Goal: Transaction & Acquisition: Obtain resource

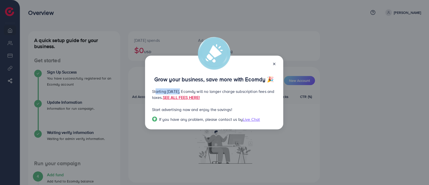
drag, startPoint x: 154, startPoint y: 92, endPoint x: 187, endPoint y: 91, distance: 33.2
click at [183, 92] on p "Starting September 29, 2025, Ecomdy will no longer charge subscription fees and…" at bounding box center [214, 94] width 124 height 12
click at [187, 91] on p "Starting September 29, 2025, Ecomdy will no longer charge subscription fees and…" at bounding box center [214, 94] width 124 height 12
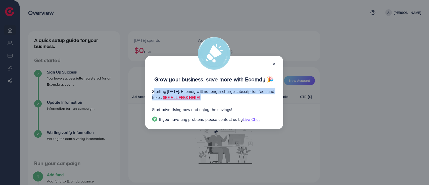
click at [187, 91] on p "Starting September 29, 2025, Ecomdy will no longer charge subscription fees and…" at bounding box center [214, 94] width 124 height 12
click at [197, 89] on p "Starting September 29, 2025, Ecomdy will no longer charge subscription fees and…" at bounding box center [214, 94] width 124 height 12
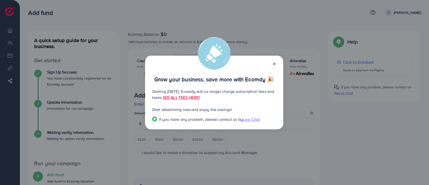
click at [274, 63] on icon at bounding box center [274, 64] width 4 height 4
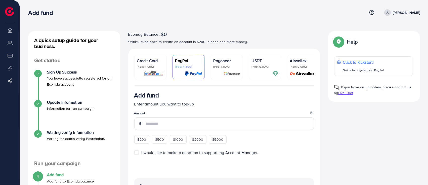
drag, startPoint x: 156, startPoint y: 65, endPoint x: 184, endPoint y: 84, distance: 33.9
click at [156, 65] on p "(Fee: 4.00%)" at bounding box center [150, 67] width 27 height 4
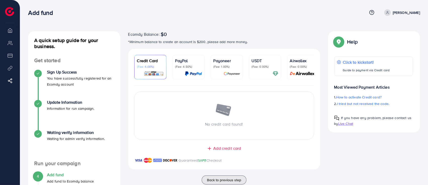
click at [229, 148] on span "Add credit card" at bounding box center [227, 148] width 28 height 6
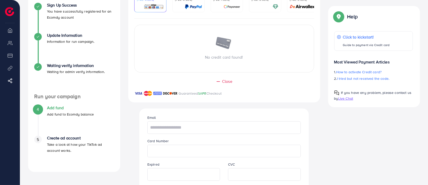
scroll to position [143, 0]
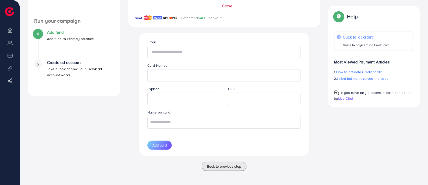
click at [232, 49] on input "text" at bounding box center [223, 52] width 153 height 13
type input "**********"
click at [225, 69] on div "Card Number" at bounding box center [223, 71] width 161 height 19
type input "**********"
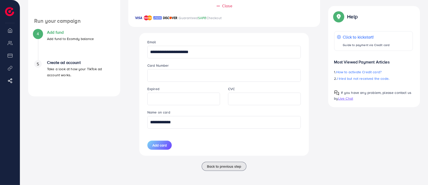
click at [160, 147] on span "Add card" at bounding box center [159, 145] width 14 height 5
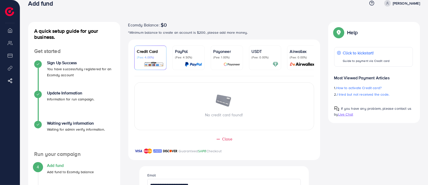
scroll to position [0, 0]
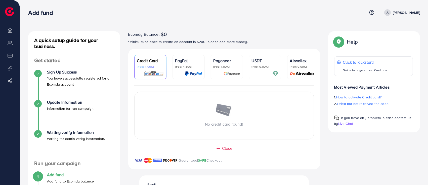
click at [389, 13] on icon at bounding box center [388, 13] width 4 height 4
click at [405, 13] on p "[PERSON_NAME]" at bounding box center [406, 13] width 27 height 6
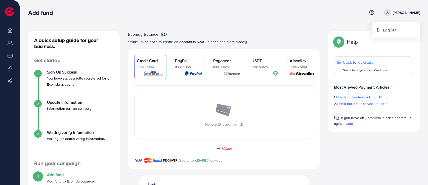
click at [10, 68] on li "Product Links" at bounding box center [10, 68] width 20 height 10
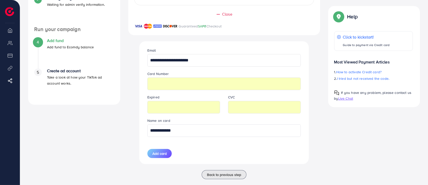
scroll to position [143, 0]
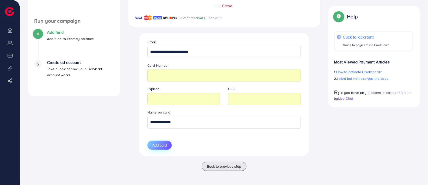
click at [161, 145] on span "Add card" at bounding box center [159, 145] width 14 height 5
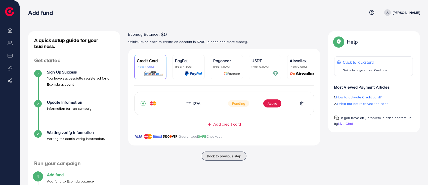
scroll to position [0, 0]
drag, startPoint x: 275, startPoint y: 159, endPoint x: 177, endPoint y: 102, distance: 113.9
click at [275, 159] on div "Back to previous step" at bounding box center [224, 155] width 192 height 9
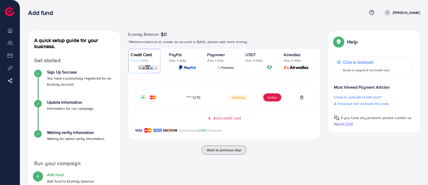
click at [11, 30] on li "Overview" at bounding box center [10, 30] width 20 height 10
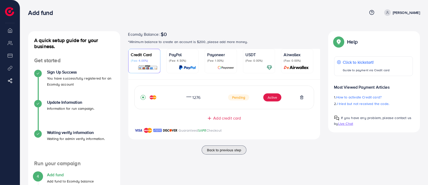
click at [11, 30] on li "Overview" at bounding box center [10, 30] width 20 height 10
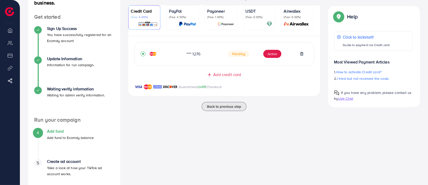
scroll to position [62, 0]
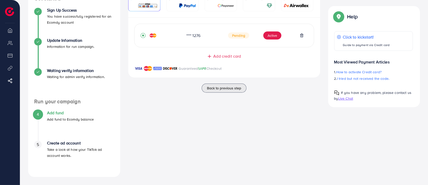
click at [347, 97] on span "Live Chat" at bounding box center [345, 98] width 15 height 5
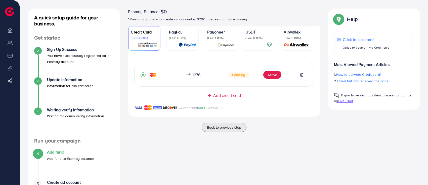
scroll to position [0, 0]
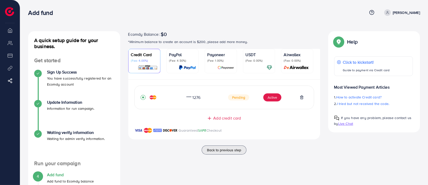
click at [389, 11] on icon at bounding box center [388, 13] width 4 height 4
click at [391, 15] on span at bounding box center [387, 12] width 7 height 7
click at [14, 31] on li "Overview" at bounding box center [10, 30] width 20 height 10
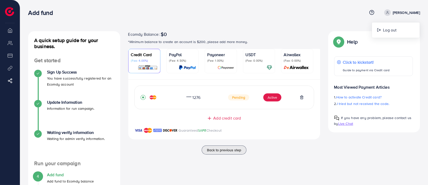
click at [14, 31] on li "Overview" at bounding box center [10, 30] width 20 height 10
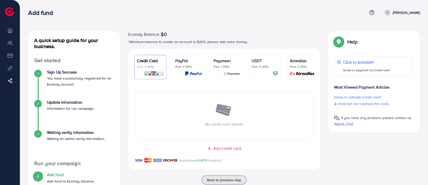
click at [8, 57] on li "Payment" at bounding box center [10, 55] width 20 height 10
click at [8, 45] on li "My ad accounts" at bounding box center [10, 43] width 20 height 10
click at [10, 32] on li "Overview" at bounding box center [10, 30] width 20 height 10
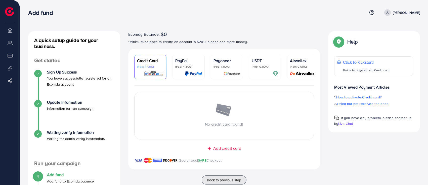
click at [10, 32] on li "Overview" at bounding box center [10, 30] width 20 height 10
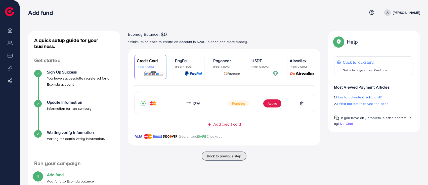
click at [10, 32] on li "Overview" at bounding box center [10, 30] width 20 height 10
click at [397, 13] on link "[PERSON_NAME]" at bounding box center [401, 12] width 38 height 7
click at [389, 12] on icon at bounding box center [388, 13] width 4 height 4
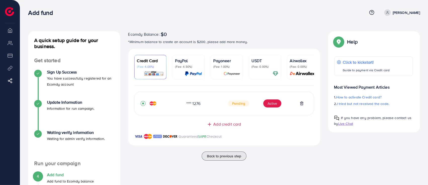
click at [389, 11] on icon at bounding box center [388, 13] width 4 height 4
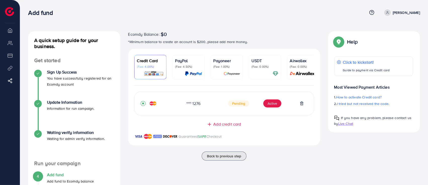
click at [389, 11] on icon at bounding box center [388, 13] width 4 height 4
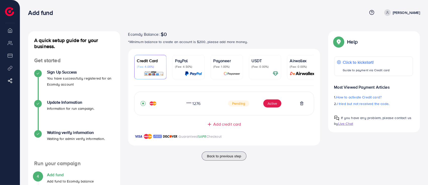
click at [389, 11] on icon at bounding box center [388, 13] width 4 height 4
click at [10, 9] on img at bounding box center [9, 11] width 9 height 9
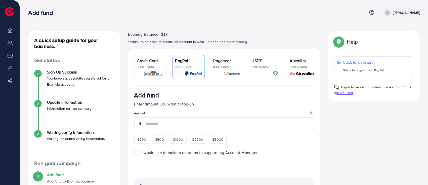
click at [145, 61] on p "Credit Card" at bounding box center [150, 61] width 27 height 6
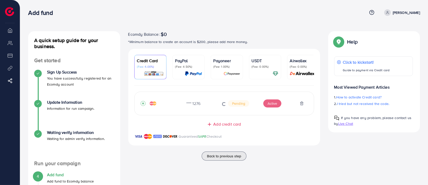
click at [226, 71] on img at bounding box center [232, 74] width 17 height 6
click at [0, 0] on div "Payoneer Connected Payoneer balance $45.75 USD" at bounding box center [0, 0] width 0 height 0
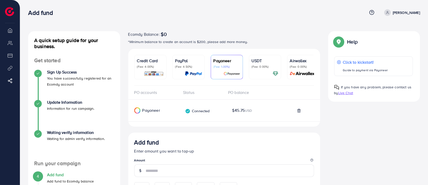
click at [226, 103] on div "Payoneer Connected Payoneer balance $45.75 USD" at bounding box center [224, 112] width 192 height 18
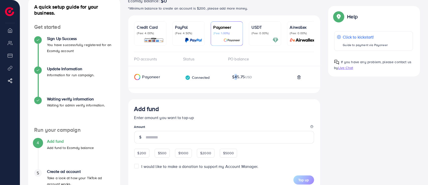
click at [357, 99] on div "A quick setup guide for your business. Get started Sign Up Success You have suc…" at bounding box center [224, 155] width 400 height 314
click at [352, 99] on div "A quick setup guide for your business. Get started Sign Up Success You have suc…" at bounding box center [224, 155] width 400 height 314
click at [237, 79] on span "$45.75 USD" at bounding box center [242, 77] width 20 height 6
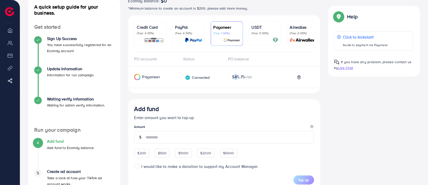
click at [237, 79] on span "$45.75 USD" at bounding box center [242, 77] width 20 height 6
click at [375, 121] on div "A quick setup guide for your business. Get started Sign Up Success You have suc…" at bounding box center [224, 155] width 400 height 314
click at [169, 71] on div "PO accounts Status PO balance Payoneer Connected Payoneer balance $45.75 USD Ad…" at bounding box center [224, 174] width 192 height 245
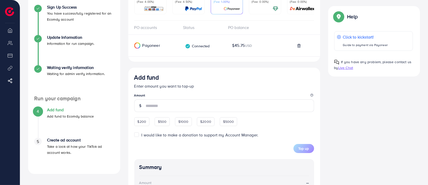
scroll to position [67, 0]
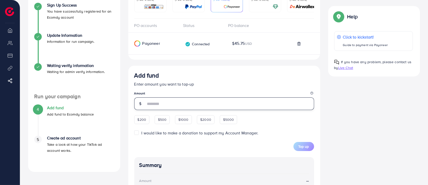
click at [221, 107] on input "number" at bounding box center [230, 103] width 168 height 13
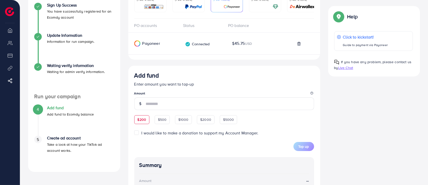
click at [146, 122] on div "$200" at bounding box center [141, 119] width 15 height 9
type input "***"
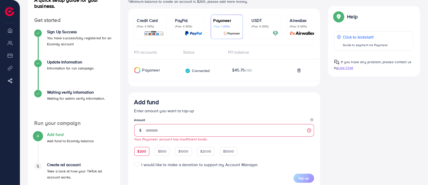
scroll to position [0, 0]
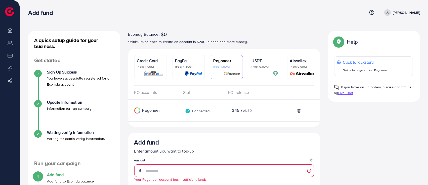
click at [157, 73] on img at bounding box center [154, 74] width 20 height 6
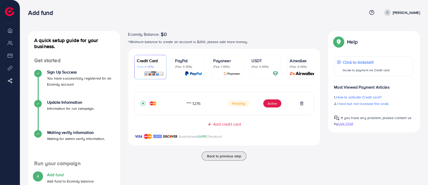
scroll to position [62, 0]
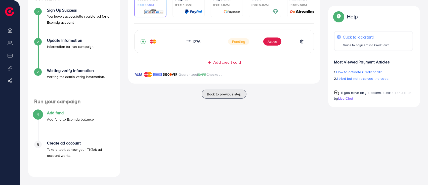
click at [302, 44] on icon at bounding box center [302, 41] width 4 height 4
click at [301, 43] on icon at bounding box center [302, 41] width 4 height 4
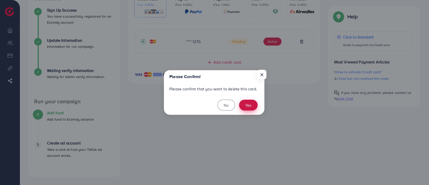
click at [247, 103] on button "Yes" at bounding box center [248, 105] width 19 height 11
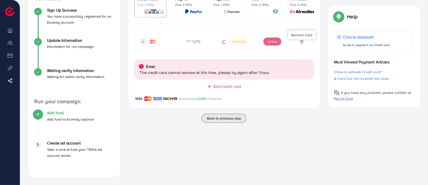
scroll to position [0, 0]
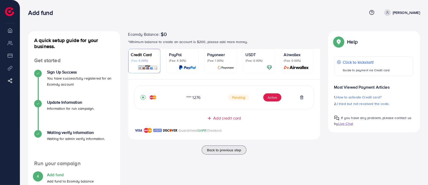
click at [11, 82] on circle at bounding box center [11, 82] width 1 height 1
click at [12, 69] on li "Product Links" at bounding box center [10, 68] width 20 height 10
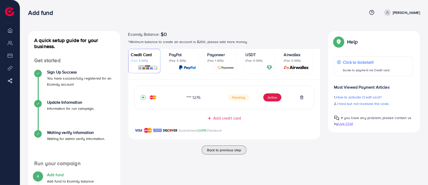
click at [12, 69] on li "Product Links" at bounding box center [10, 68] width 20 height 10
click at [8, 57] on li "Payment" at bounding box center [10, 55] width 20 height 10
click at [8, 55] on li "Payment" at bounding box center [10, 55] width 20 height 10
click at [6, 44] on li "My ad accounts" at bounding box center [10, 43] width 20 height 10
click at [10, 32] on li "Overview" at bounding box center [10, 30] width 20 height 10
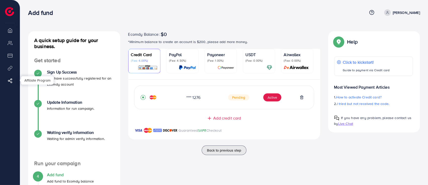
click at [10, 32] on li "Overview" at bounding box center [10, 30] width 20 height 10
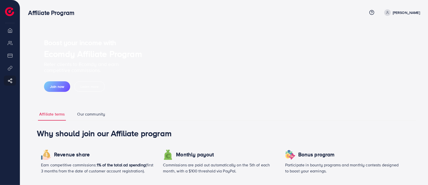
click at [394, 8] on div "Affiliate Program Help Center Contact Support Term and policy About Us Abid Hus…" at bounding box center [224, 13] width 392 height 14
click at [407, 12] on p "[PERSON_NAME]" at bounding box center [406, 13] width 27 height 6
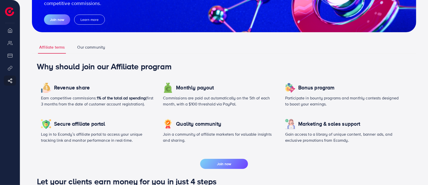
scroll to position [101, 0]
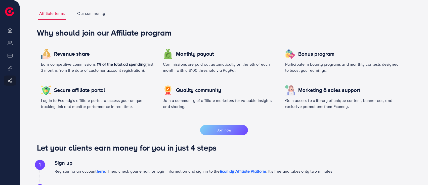
click at [95, 100] on p "Log in to Ecomdy’s affiliate portal to access your unique tracking link and mon…" at bounding box center [98, 103] width 114 height 12
click at [66, 106] on p "Log in to Ecomdy’s affiliate portal to access your unique tracking link and mon…" at bounding box center [98, 103] width 114 height 12
click at [71, 103] on p "Log in to Ecomdy’s affiliate portal to access your unique tracking link and mon…" at bounding box center [98, 103] width 114 height 12
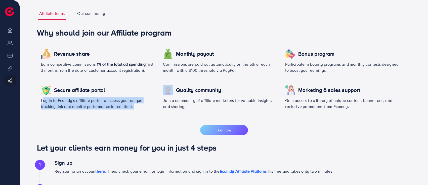
click at [71, 103] on p "Log in to Ecomdy’s affiliate portal to access your unique tracking link and mon…" at bounding box center [98, 103] width 114 height 12
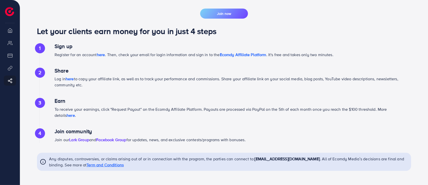
scroll to position [220, 0]
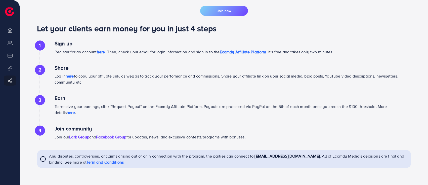
click at [72, 75] on span "here" at bounding box center [70, 76] width 8 height 6
drag, startPoint x: 53, startPoint y: 28, endPoint x: 113, endPoint y: 25, distance: 60.2
click at [111, 25] on h1 "Let your clients earn money for you in just 4 steps" at bounding box center [224, 28] width 374 height 10
click at [113, 25] on h1 "Let your clients earn money for you in just 4 steps" at bounding box center [224, 28] width 374 height 10
click at [133, 25] on h1 "Let your clients earn money for you in just 4 steps" at bounding box center [224, 28] width 374 height 10
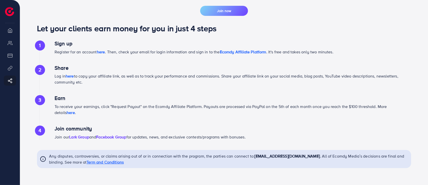
click at [133, 25] on h1 "Let your clients earn money for you in just 4 steps" at bounding box center [224, 28] width 374 height 10
click at [103, 52] on span "here" at bounding box center [101, 52] width 8 height 6
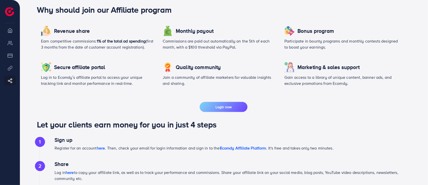
scroll to position [182, 0]
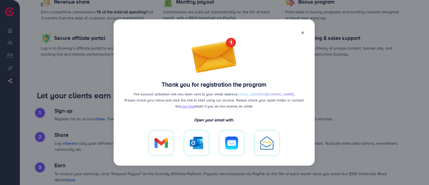
click at [301, 32] on icon at bounding box center [303, 33] width 4 height 4
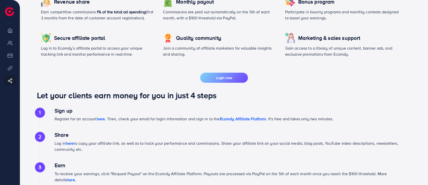
scroll to position [216, 0]
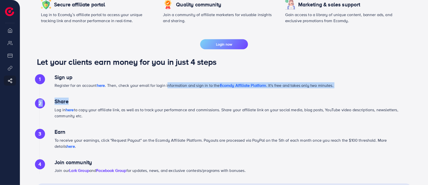
drag, startPoint x: 170, startPoint y: 86, endPoint x: 205, endPoint y: 89, distance: 34.6
click at [205, 89] on div "1 Sign up Register for an account here . Then, check your email for login infor…" at bounding box center [224, 123] width 374 height 99
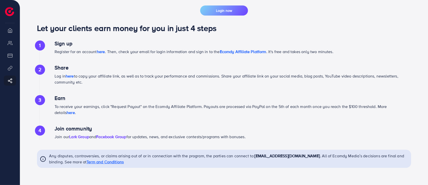
click at [122, 21] on div "Why should join our Affiliate program Revenue share Earn competitive commission…" at bounding box center [224, 40] width 384 height 265
drag, startPoint x: 54, startPoint y: 51, endPoint x: 93, endPoint y: 51, distance: 38.7
click at [88, 51] on div "1 Sign up Register for an account here . Then, check your email for login infor…" at bounding box center [224, 89] width 374 height 99
drag, startPoint x: 103, startPoint y: 51, endPoint x: 113, endPoint y: 50, distance: 10.4
click at [110, 51] on p "Register for an account here . Then, check your email for login information and…" at bounding box center [229, 52] width 349 height 6
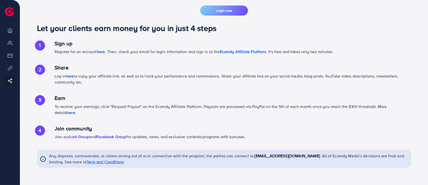
click at [115, 50] on p "Register for an account here . Then, check your email for login information and…" at bounding box center [229, 52] width 349 height 6
click at [120, 51] on p "Register for an account here . Then, check your email for login information and…" at bounding box center [229, 52] width 349 height 6
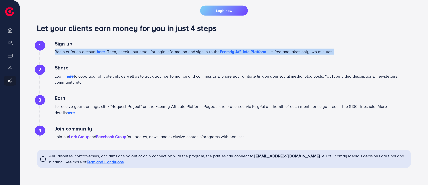
click at [120, 51] on p "Register for an account here . Then, check your email for login information and…" at bounding box center [229, 52] width 349 height 6
click at [141, 53] on p "Register for an account here . Then, check your email for login information and…" at bounding box center [229, 52] width 349 height 6
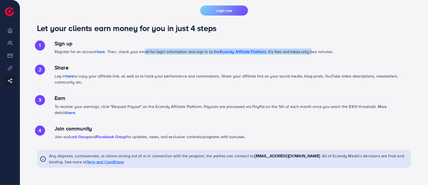
drag, startPoint x: 146, startPoint y: 50, endPoint x: 314, endPoint y: 48, distance: 168.0
click at [314, 48] on div "Sign up Register for an account here . Then, check your email for login informa…" at bounding box center [229, 47] width 349 height 14
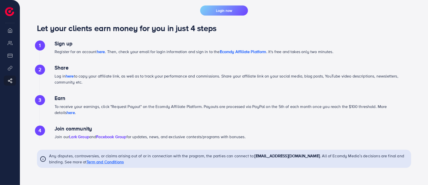
click at [140, 78] on p "Log in here to copy your affiliate link, as well as to track your performance a…" at bounding box center [229, 79] width 349 height 12
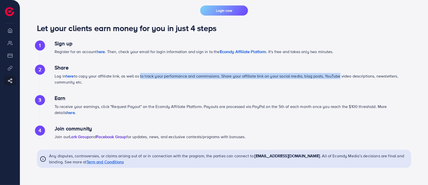
drag, startPoint x: 144, startPoint y: 78, endPoint x: 342, endPoint y: 74, distance: 198.5
click at [342, 74] on p "Log in here to copy your affiliate link, as well as to track your performance a…" at bounding box center [229, 79] width 349 height 12
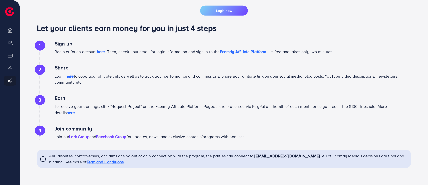
click at [134, 104] on p "To receive your earnings, click "Request Payout" on the Ecomdy Affiliate Platfo…" at bounding box center [229, 109] width 349 height 12
click at [189, 105] on p "To receive your earnings, click "Request Payout" on the Ecomdy Affiliate Platfo…" at bounding box center [229, 109] width 349 height 12
drag, startPoint x: 254, startPoint y: 107, endPoint x: 264, endPoint y: 107, distance: 10.3
click at [264, 107] on p "To receive your earnings, click "Request Payout" on the Ecomdy Affiliate Platfo…" at bounding box center [229, 109] width 349 height 12
click at [277, 105] on p "To receive your earnings, click "Request Payout" on the Ecomdy Affiliate Platfo…" at bounding box center [229, 109] width 349 height 12
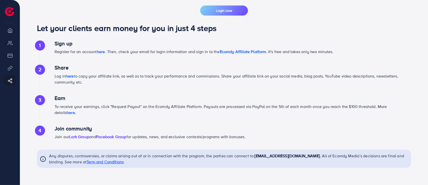
click at [115, 137] on link "Facebook Group" at bounding box center [111, 137] width 30 height 6
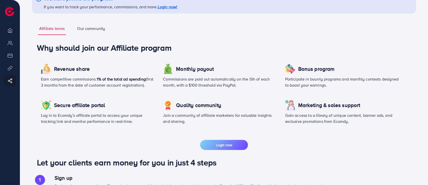
scroll to position [48, 0]
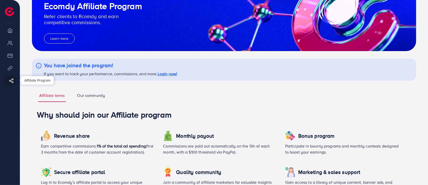
click at [10, 82] on icon at bounding box center [11, 80] width 5 height 5
click at [12, 79] on circle at bounding box center [12, 79] width 1 height 1
drag, startPoint x: 68, startPoint y: 75, endPoint x: 72, endPoint y: 75, distance: 4.0
click at [72, 75] on p "If you want to track your performance, commissions, and more. Login now!" at bounding box center [111, 74] width 134 height 6
drag, startPoint x: 81, startPoint y: 75, endPoint x: 89, endPoint y: 77, distance: 8.3
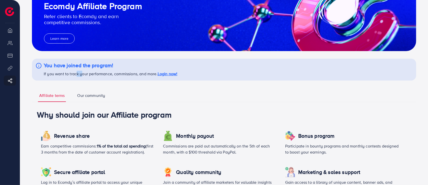
click at [88, 77] on div "You have joined the program! If you want to track your performance, commissions…" at bounding box center [224, 70] width 384 height 22
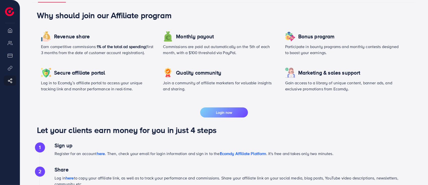
scroll to position [0, 0]
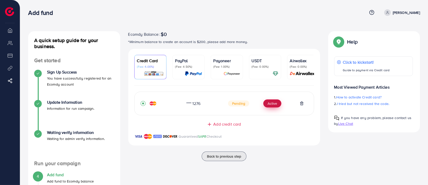
click at [275, 105] on button "Active" at bounding box center [272, 103] width 18 height 8
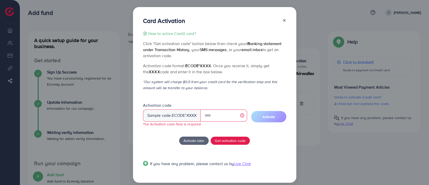
click at [233, 84] on p "*Our system will charge $0.5 from your credit card for the verification step an…" at bounding box center [214, 85] width 143 height 12
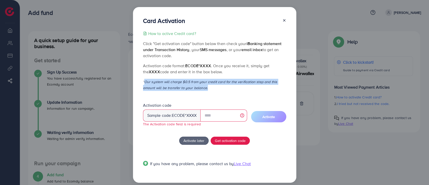
click at [180, 88] on p "*Our system will charge $0.5 from your credit card for the verification step an…" at bounding box center [214, 85] width 143 height 12
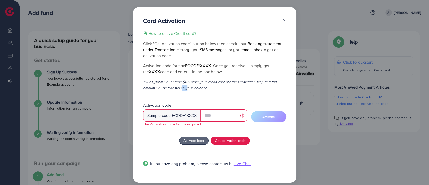
click at [180, 88] on p "*Our system will charge $0.5 from your credit card for the verification step an…" at bounding box center [214, 85] width 143 height 12
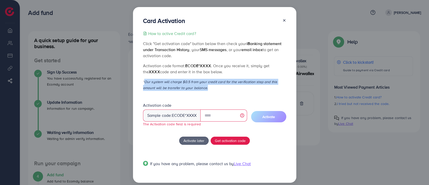
click at [180, 88] on p "*Our system will charge $0.5 from your credit card for the verification step an…" at bounding box center [214, 85] width 143 height 12
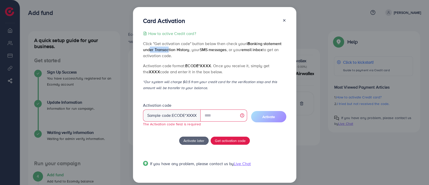
drag, startPoint x: 149, startPoint y: 49, endPoint x: 176, endPoint y: 48, distance: 27.2
click at [172, 48] on span "iBanking statement under Transaction History" at bounding box center [212, 47] width 139 height 12
drag, startPoint x: 176, startPoint y: 48, endPoint x: 184, endPoint y: 48, distance: 7.6
click at [182, 48] on span "iBanking statement under Transaction History" at bounding box center [212, 47] width 139 height 12
drag, startPoint x: 184, startPoint y: 48, endPoint x: 188, endPoint y: 49, distance: 4.7
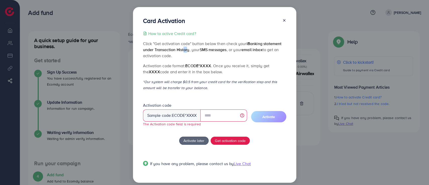
click at [187, 49] on span "iBanking statement under Transaction History" at bounding box center [212, 47] width 139 height 12
click at [200, 50] on p "Click "Get activation code" button below then check your iBanking statement und…" at bounding box center [214, 49] width 143 height 18
click at [210, 50] on span "SMS messages" at bounding box center [213, 50] width 27 height 6
click at [254, 49] on span "email inbox" at bounding box center [252, 50] width 21 height 6
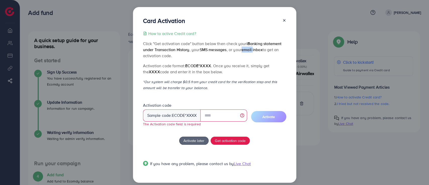
click at [161, 57] on p "Click "Get activation code" button below then check your iBanking statement und…" at bounding box center [214, 49] width 143 height 18
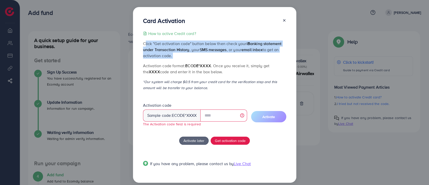
click at [161, 57] on p "Click "Get activation code" button below then check your iBanking statement und…" at bounding box center [214, 49] width 143 height 18
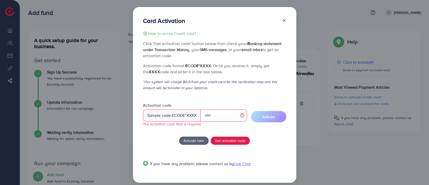
click at [146, 66] on p "Activation code format: ecode*XXXX . Once you receive it, simply get the XXXX c…" at bounding box center [214, 69] width 143 height 12
click at [200, 67] on span "ecode*XXXX" at bounding box center [198, 66] width 26 height 6
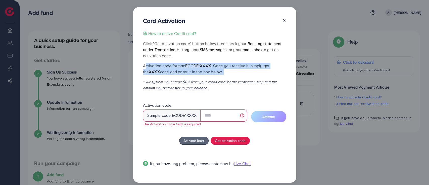
click at [222, 69] on p "Activation code format: ecode*XXXX . Once you receive it, simply get the XXXX c…" at bounding box center [214, 69] width 143 height 12
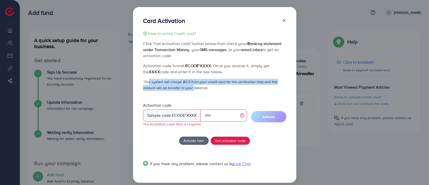
drag, startPoint x: 147, startPoint y: 82, endPoint x: 197, endPoint y: 86, distance: 50.5
click at [193, 86] on p "*Our system will charge $0.5 from your credit card for the verification step an…" at bounding box center [214, 85] width 143 height 12
click at [199, 85] on p "*Our system will charge $0.5 from your credit card for the verification step an…" at bounding box center [214, 85] width 143 height 12
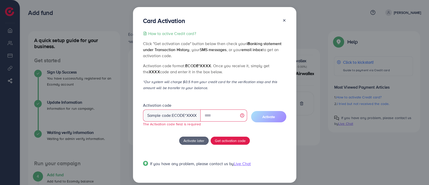
click at [199, 85] on p "*Our system will charge $0.5 from your credit card for the verification step an…" at bounding box center [214, 85] width 143 height 12
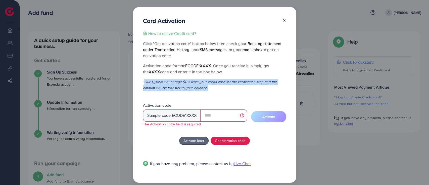
click at [199, 85] on p "*Our system will charge $0.5 from your credit card for the verification step an…" at bounding box center [214, 85] width 143 height 12
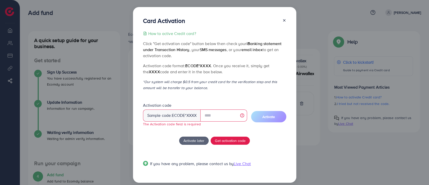
click at [284, 23] on div at bounding box center [282, 21] width 8 height 9
drag, startPoint x: 284, startPoint y: 19, endPoint x: 160, endPoint y: 112, distance: 154.8
click at [284, 19] on icon at bounding box center [284, 20] width 4 height 4
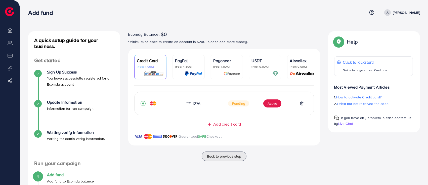
click at [301, 103] on icon at bounding box center [302, 103] width 4 height 4
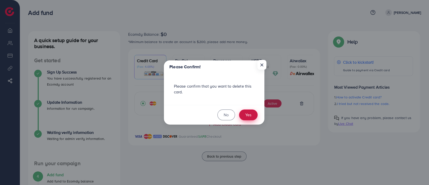
click at [249, 114] on button "Yes" at bounding box center [248, 114] width 19 height 11
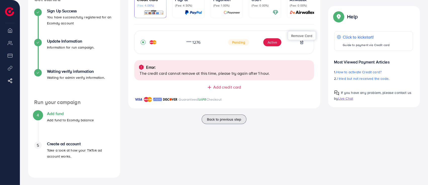
scroll to position [62, 0]
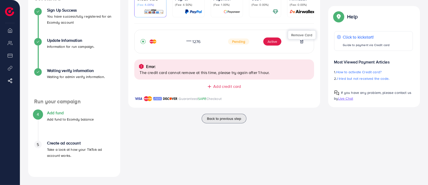
click at [299, 45] on div "Pending Active" at bounding box center [266, 41] width 76 height 8
click at [302, 43] on icon at bounding box center [302, 41] width 2 height 3
click at [302, 42] on line at bounding box center [302, 41] width 0 height 1
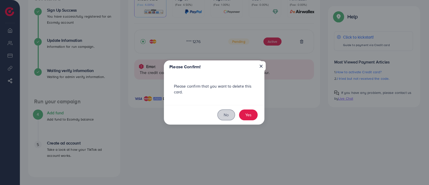
click at [231, 115] on button "No" at bounding box center [227, 114] width 18 height 11
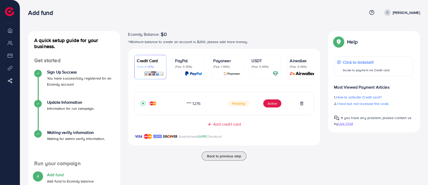
drag, startPoint x: 201, startPoint y: 64, endPoint x: 166, endPoint y: 101, distance: 51.2
click at [201, 64] on div "PayPal (Fee: 4.50%)" at bounding box center [188, 63] width 27 height 11
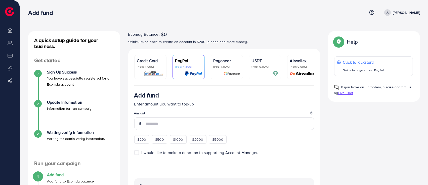
click at [186, 39] on p "*Minimum balance to create an account is $200, please add more money." at bounding box center [224, 42] width 192 height 6
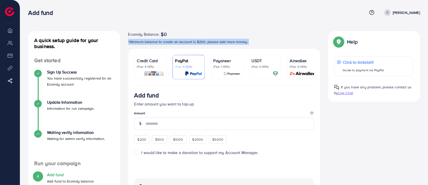
click at [186, 39] on p "*Minimum balance to create an account is $200, please add more money." at bounding box center [224, 42] width 192 height 6
